Goal: Task Accomplishment & Management: Use online tool/utility

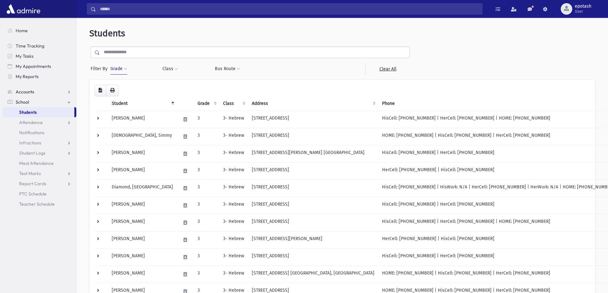
click at [64, 94] on link "Accounts" at bounding box center [40, 92] width 74 height 10
click at [64, 92] on link "Accounts" at bounding box center [40, 92] width 74 height 10
click at [61, 101] on link "School" at bounding box center [40, 102] width 74 height 10
click at [67, 121] on link "Attendance" at bounding box center [40, 122] width 74 height 10
click at [28, 141] on span "List" at bounding box center [27, 143] width 7 height 6
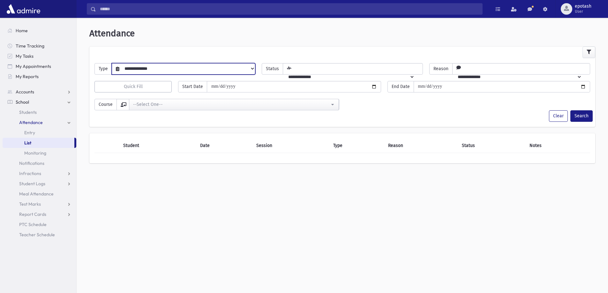
click at [164, 72] on select "**********" at bounding box center [187, 68] width 136 height 11
click at [167, 198] on div "**********" at bounding box center [342, 157] width 531 height 275
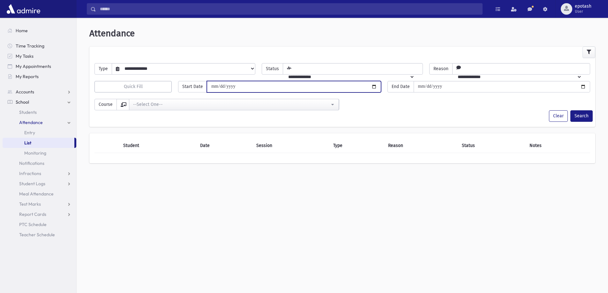
click at [279, 90] on input "date" at bounding box center [294, 86] width 174 height 11
click at [374, 86] on input "date" at bounding box center [294, 86] width 174 height 11
type input "**********"
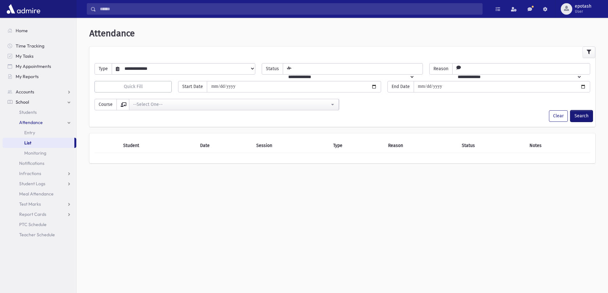
click at [578, 118] on button "Search" at bounding box center [581, 115] width 22 height 11
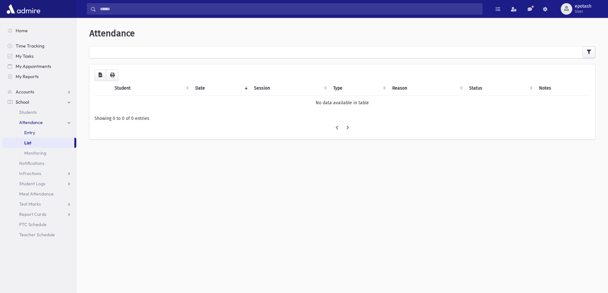
click at [38, 131] on link "Entry" at bounding box center [40, 133] width 74 height 10
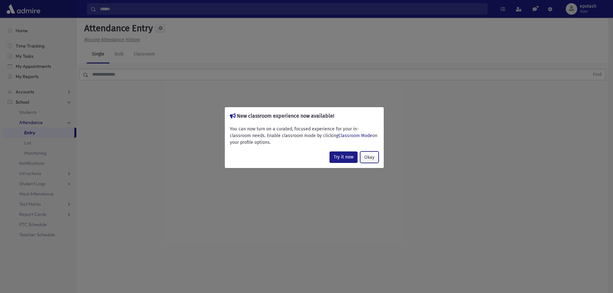
click at [371, 155] on button "Okay" at bounding box center [369, 157] width 19 height 11
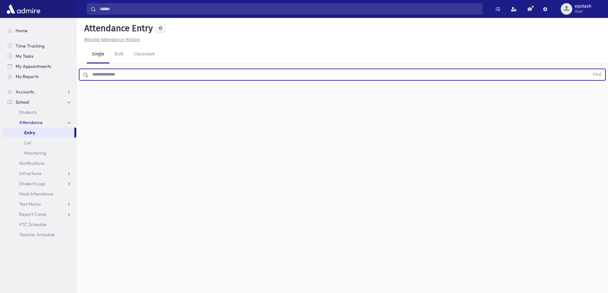
click at [137, 76] on input "text" at bounding box center [338, 74] width 501 height 11
click at [143, 52] on link "Classroom" at bounding box center [145, 55] width 32 height 18
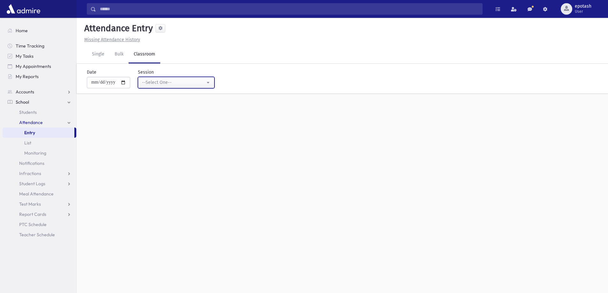
click at [198, 83] on div "--Select One--" at bounding box center [173, 82] width 63 height 7
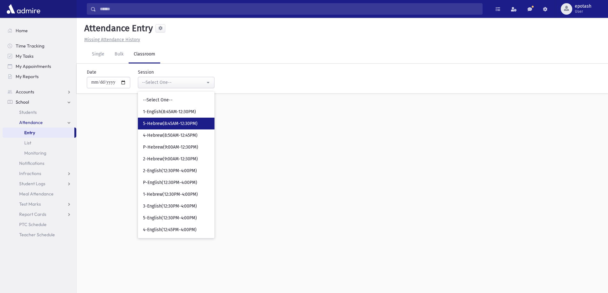
click at [191, 122] on span "5-Hebrew(8:45AM-12:30PM)" at bounding box center [170, 124] width 55 height 6
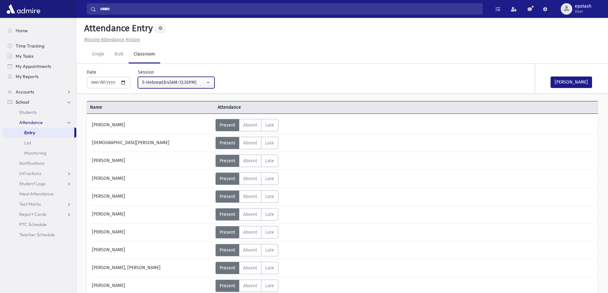
click at [197, 86] on button "5-Hebrew(8:45AM-12:30PM)" at bounding box center [176, 82] width 77 height 11
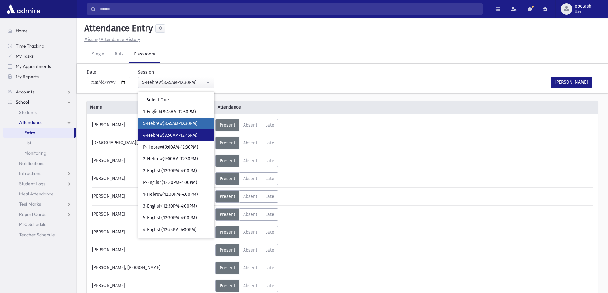
click at [191, 132] on link "4-Hebrew(8:50AM-12:45PM)" at bounding box center [176, 136] width 77 height 12
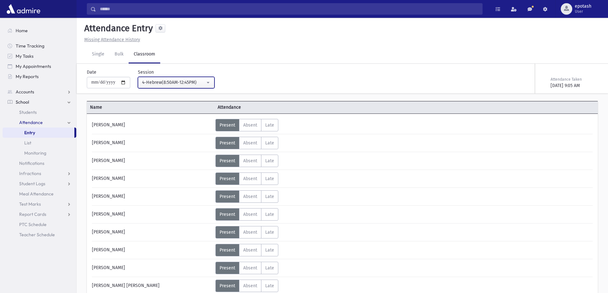
click at [201, 81] on div "4-Hebrew(8:50AM-12:45PM)" at bounding box center [173, 82] width 63 height 7
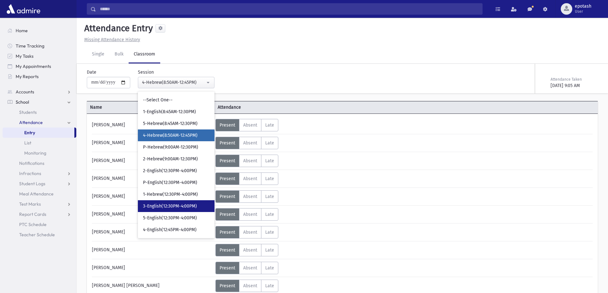
scroll to position [32, 0]
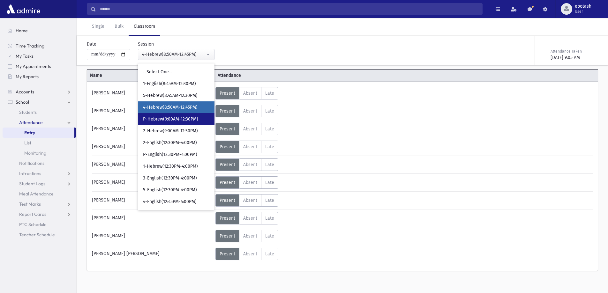
click at [185, 119] on span "P-Hebrew(9:00AM-12:30PM)" at bounding box center [170, 119] width 55 height 6
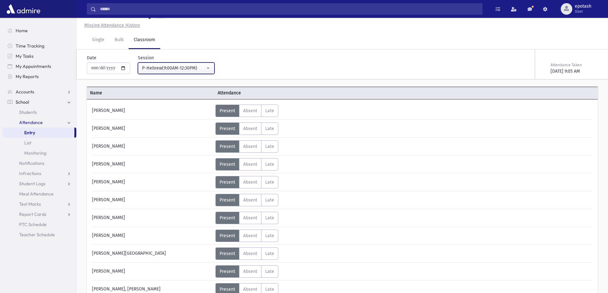
scroll to position [32, 0]
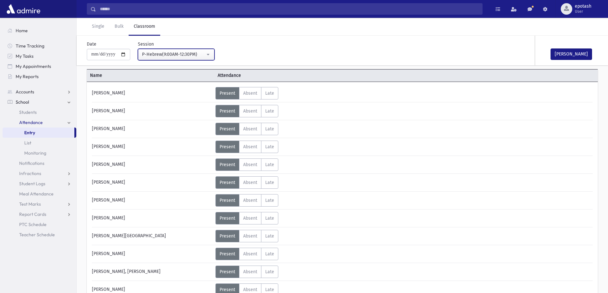
click at [183, 55] on div "P-Hebrew(9:00AM-12:30PM)" at bounding box center [173, 54] width 63 height 7
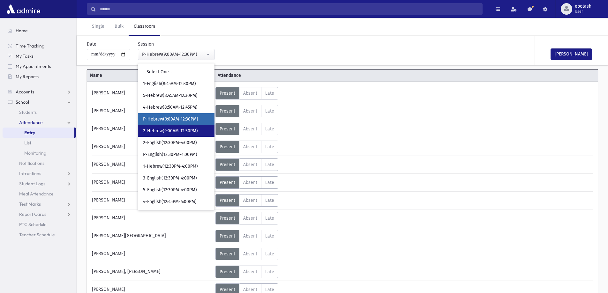
click at [182, 129] on span "2-Hebrew(9:00AM-12:30PM)" at bounding box center [170, 131] width 55 height 6
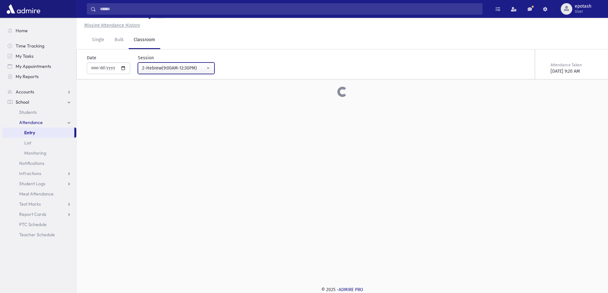
scroll to position [32, 0]
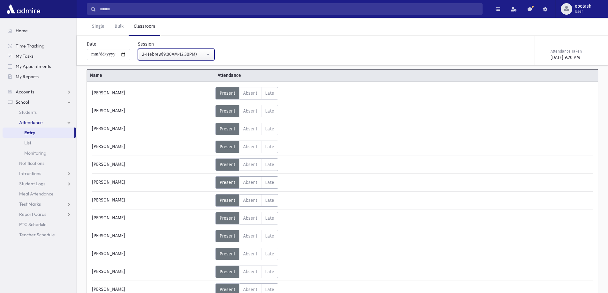
click at [176, 57] on div "2-Hebrew(9:00AM-12:30PM)" at bounding box center [173, 54] width 63 height 7
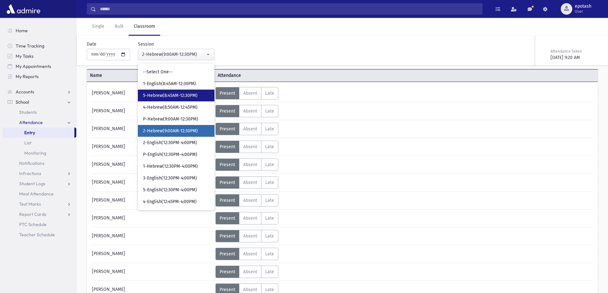
click at [179, 97] on span "5-Hebrew(8:45AM-12:30PM)" at bounding box center [170, 96] width 55 height 6
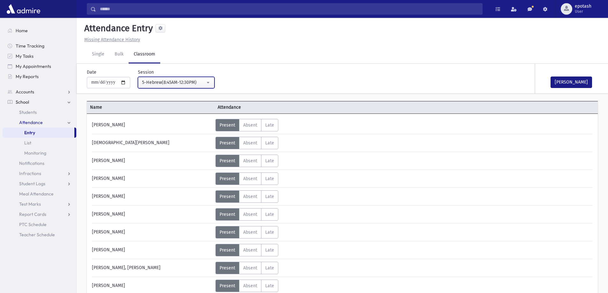
click at [204, 80] on div "5-Hebrew(8:45AM-12:30PM)" at bounding box center [173, 82] width 63 height 7
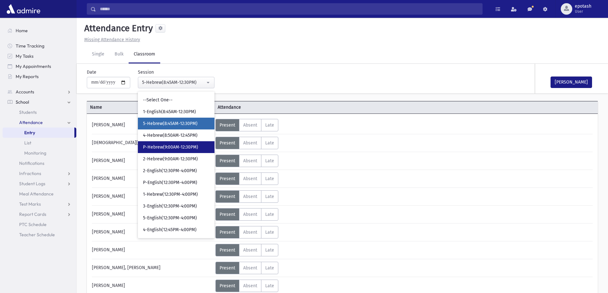
click at [182, 149] on span "P-Hebrew(9:00AM-12:30PM)" at bounding box center [170, 147] width 55 height 6
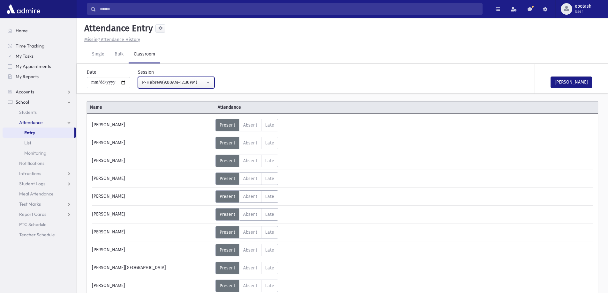
click at [209, 85] on button "P-Hebrew(9:00AM-12:30PM)" at bounding box center [176, 82] width 77 height 11
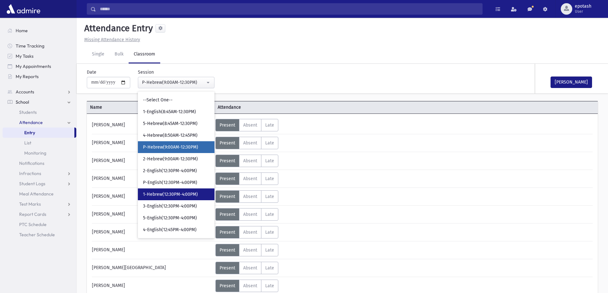
click at [186, 195] on span "1-Hebrew(12:30PM-4:00PM)" at bounding box center [170, 194] width 55 height 6
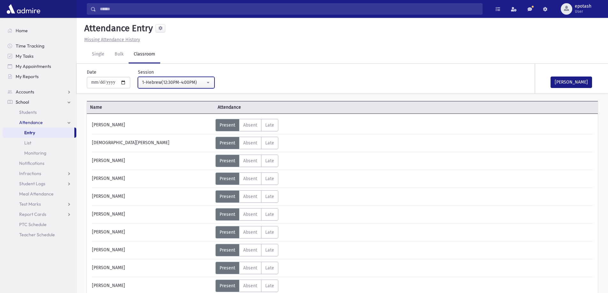
click at [205, 81] on div "1-Hebrew(12:30PM-4:00PM)" at bounding box center [173, 82] width 63 height 7
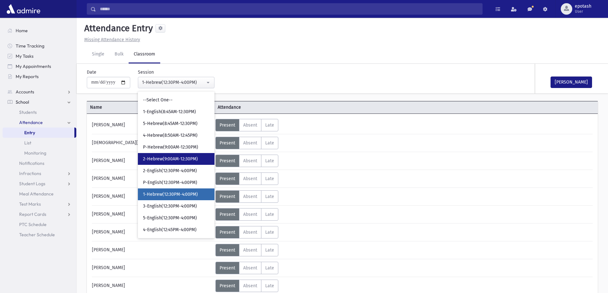
click at [199, 163] on link "2-Hebrew(9:00AM-12:30PM)" at bounding box center [176, 159] width 77 height 12
select select "***"
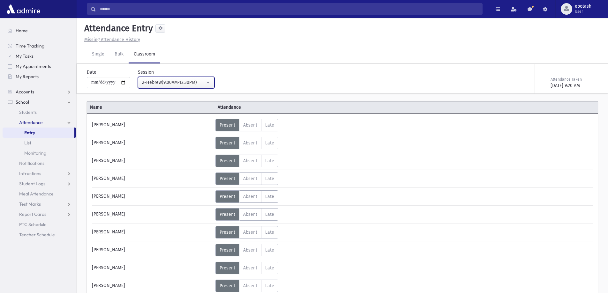
click at [214, 86] on button "2-Hebrew(9:00AM-12:30PM)" at bounding box center [176, 82] width 77 height 11
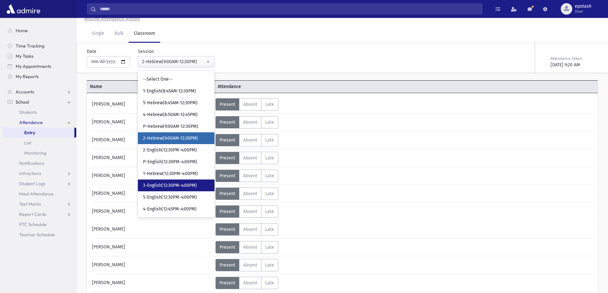
scroll to position [32, 0]
